Goal: Ask a question: Seek information or help from site administrators or community

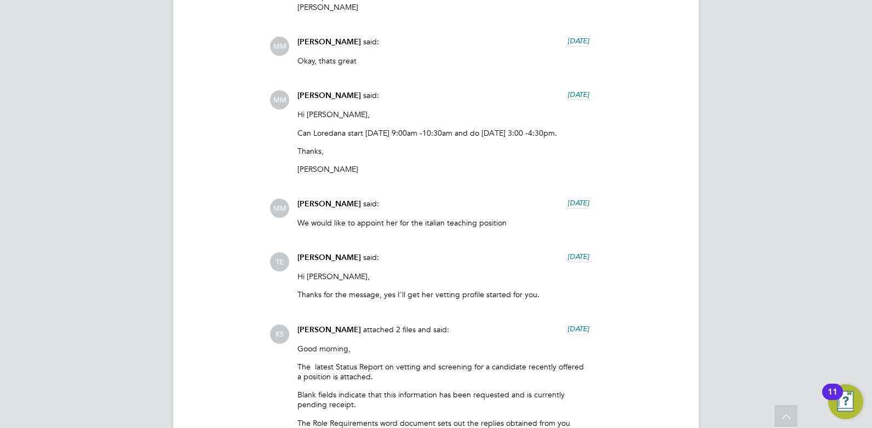
scroll to position [1195, 0]
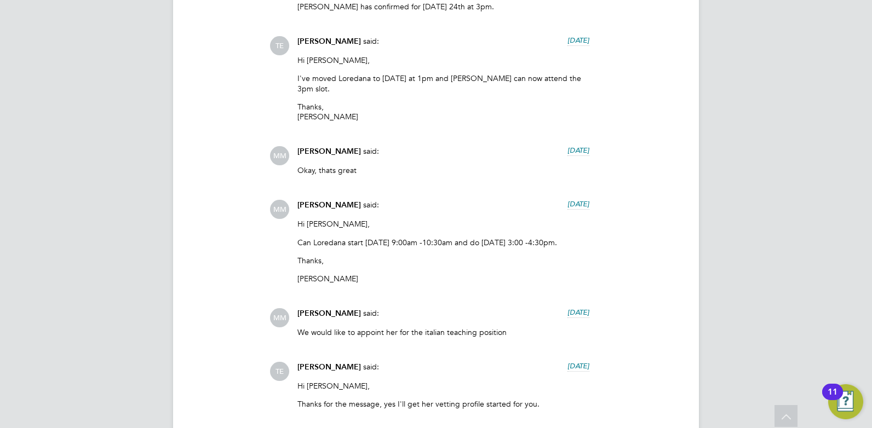
drag, startPoint x: 566, startPoint y: 232, endPoint x: 479, endPoint y: 232, distance: 87.6
click at [479, 238] on p "Can Loredana start [DATE] 9:00am -10:30am and do [DATE] 3:00 -4:30pm." at bounding box center [443, 243] width 292 height 10
drag, startPoint x: 479, startPoint y: 232, endPoint x: 595, endPoint y: 233, distance: 116.6
click at [595, 233] on div "[PERSON_NAME] said: [DATE] Hi [PERSON_NAME], Can Loredana start [DATE] 9:00am -…" at bounding box center [472, 246] width 407 height 92
drag, startPoint x: 525, startPoint y: 232, endPoint x: 540, endPoint y: 233, distance: 15.4
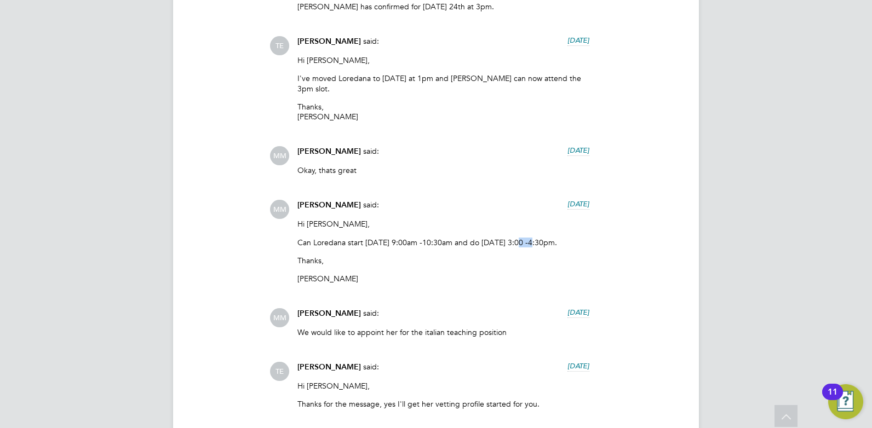
click at [540, 238] on p "Can Loredana start [DATE] 9:00am -10:30am and do [DATE] 3:00 -4:30pm." at bounding box center [443, 243] width 292 height 10
drag, startPoint x: 540, startPoint y: 233, endPoint x: 606, endPoint y: 254, distance: 69.5
click at [606, 254] on div "[PERSON_NAME] said: [DATE] Hi [PERSON_NAME], Can Loredana start [DATE] 9:00am -…" at bounding box center [472, 246] width 407 height 92
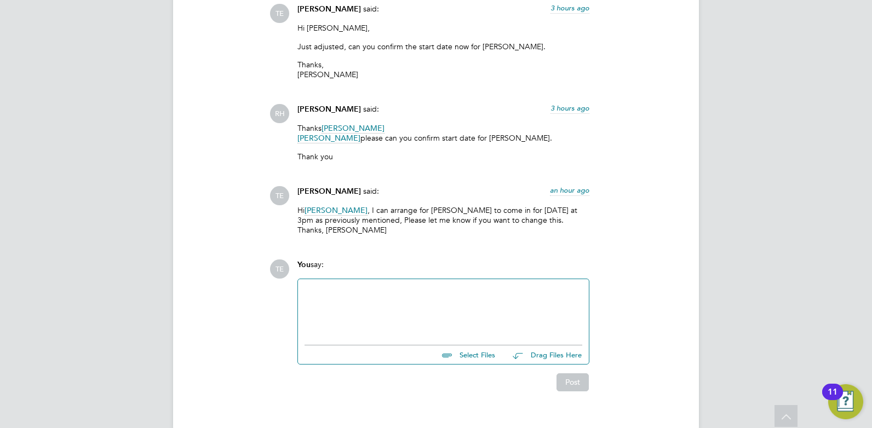
drag, startPoint x: 599, startPoint y: 196, endPoint x: 482, endPoint y: 196, distance: 116.6
click at [482, 196] on div "TE [PERSON_NAME] said: an hour ago Hi [PERSON_NAME] , I can arrange for [PERSON…" at bounding box center [472, 214] width 407 height 57
drag, startPoint x: 499, startPoint y: 199, endPoint x: 629, endPoint y: 203, distance: 130.4
click at [625, 203] on div "TE [PERSON_NAME] said: an hour ago Hi [PERSON_NAME] , I can arrange for [PERSON…" at bounding box center [472, 214] width 407 height 57
drag, startPoint x: 629, startPoint y: 203, endPoint x: 595, endPoint y: 206, distance: 34.2
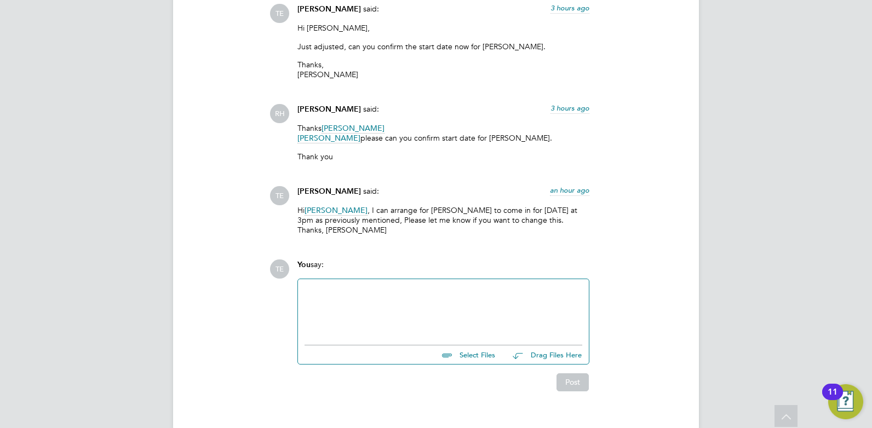
click at [595, 206] on div "TE [PERSON_NAME] said: an hour ago Hi [PERSON_NAME] , I can arrange for [PERSON…" at bounding box center [472, 214] width 407 height 57
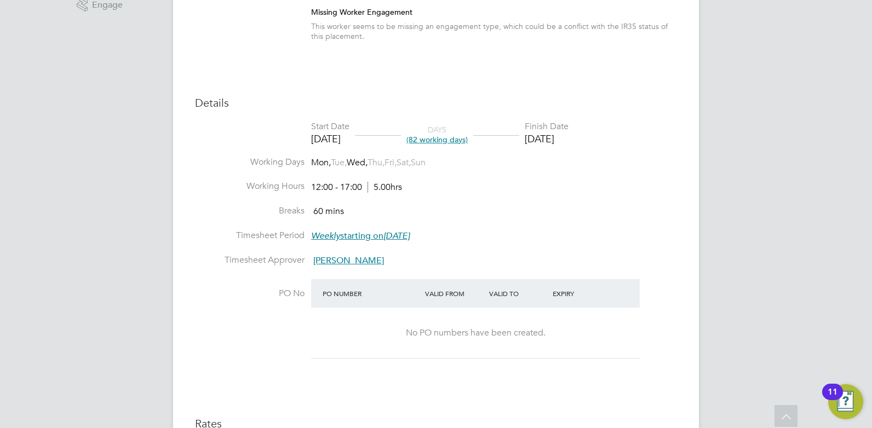
scroll to position [602, 0]
